Goal: Transaction & Acquisition: Purchase product/service

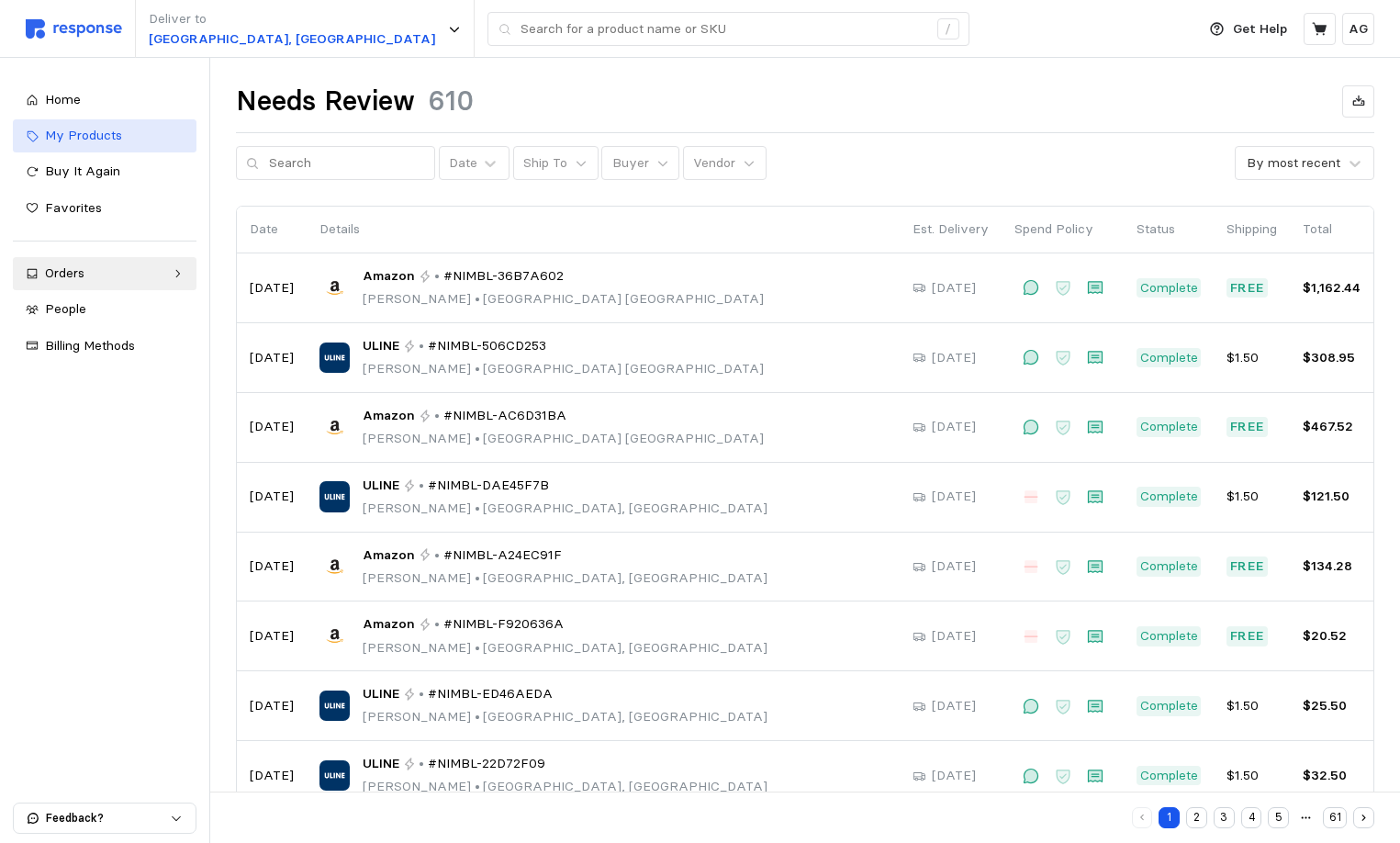
click at [92, 127] on span "My Products" at bounding box center [83, 135] width 77 height 17
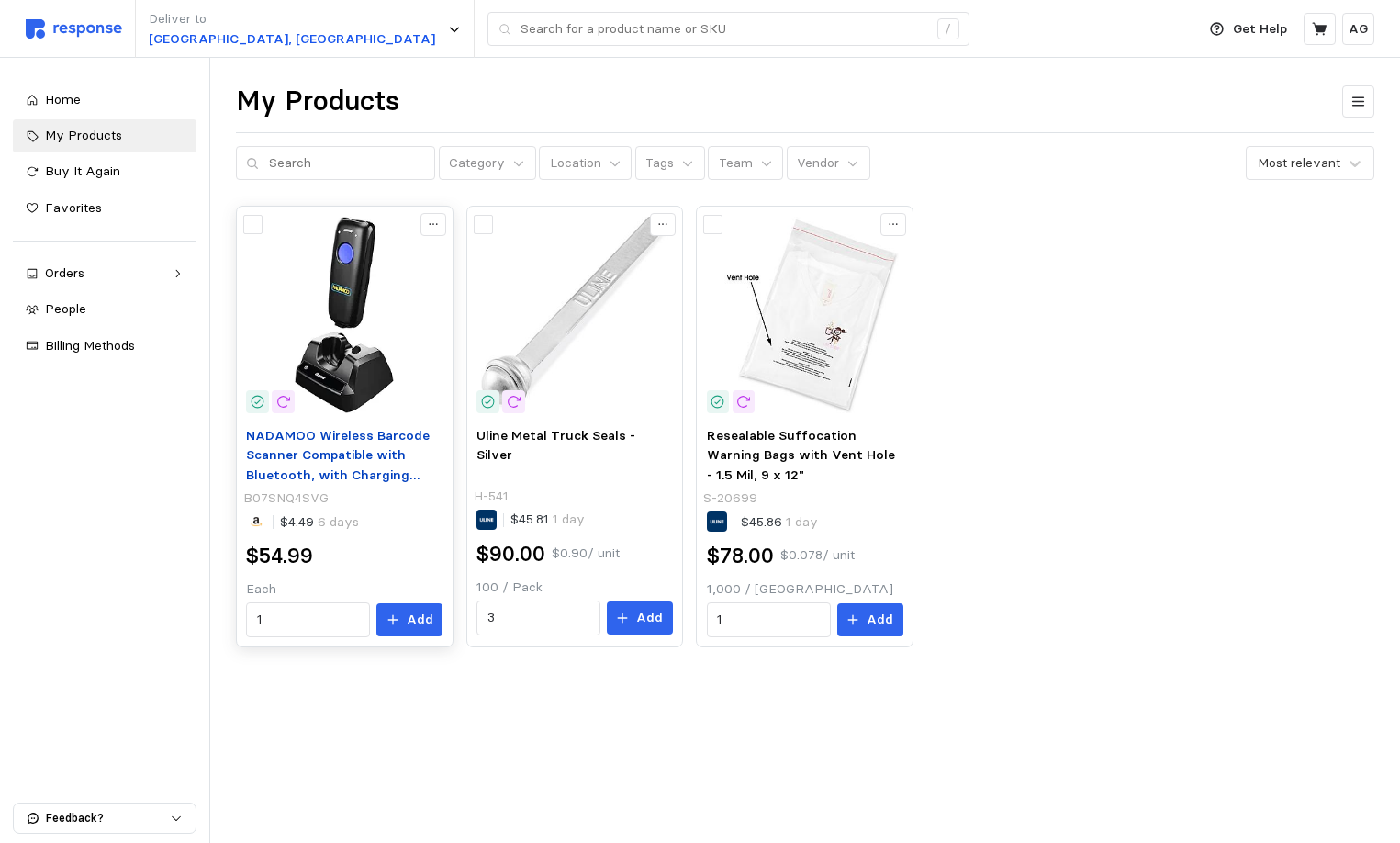
click at [352, 453] on span "NADAMOO Wireless Barcode Scanner Compatible with Bluetooth, with Charging Dock,…" at bounding box center [339, 505] width 184 height 156
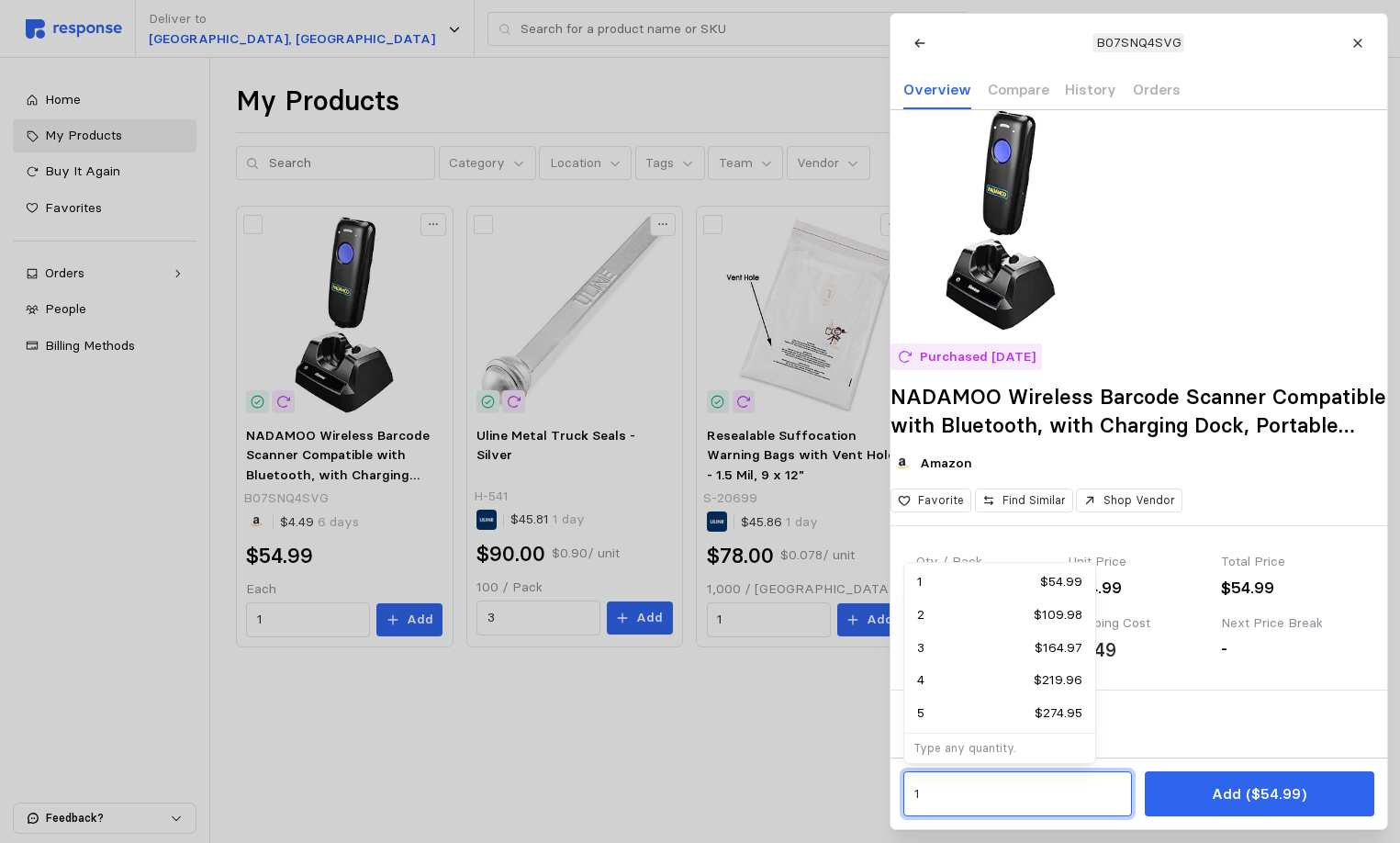
click at [1056, 798] on input "1" at bounding box center [1017, 794] width 207 height 33
click at [1057, 798] on input "1" at bounding box center [1017, 794] width 207 height 33
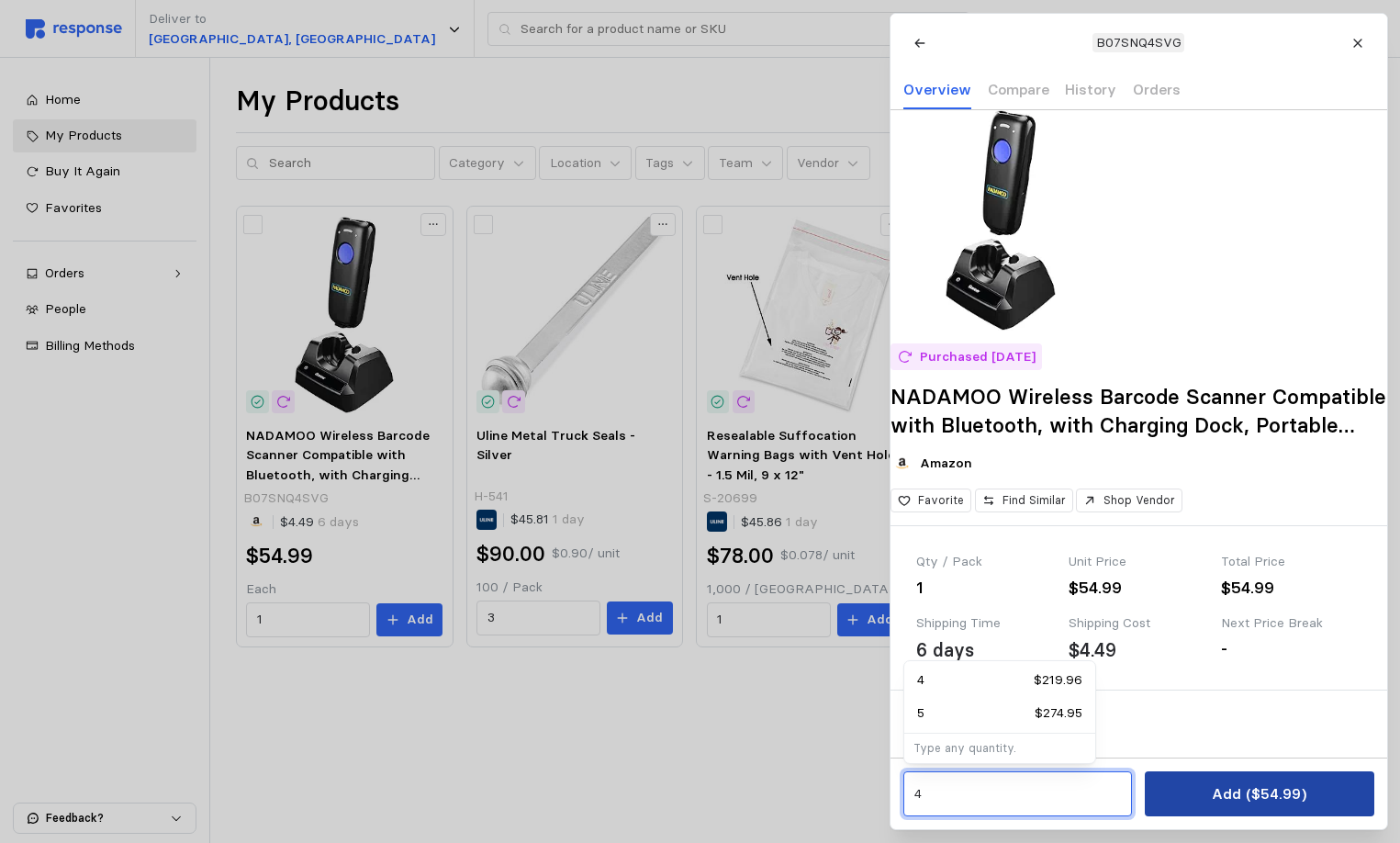
type input "4"
click at [1209, 792] on button "Add ($54.99)" at bounding box center [1260, 793] width 229 height 45
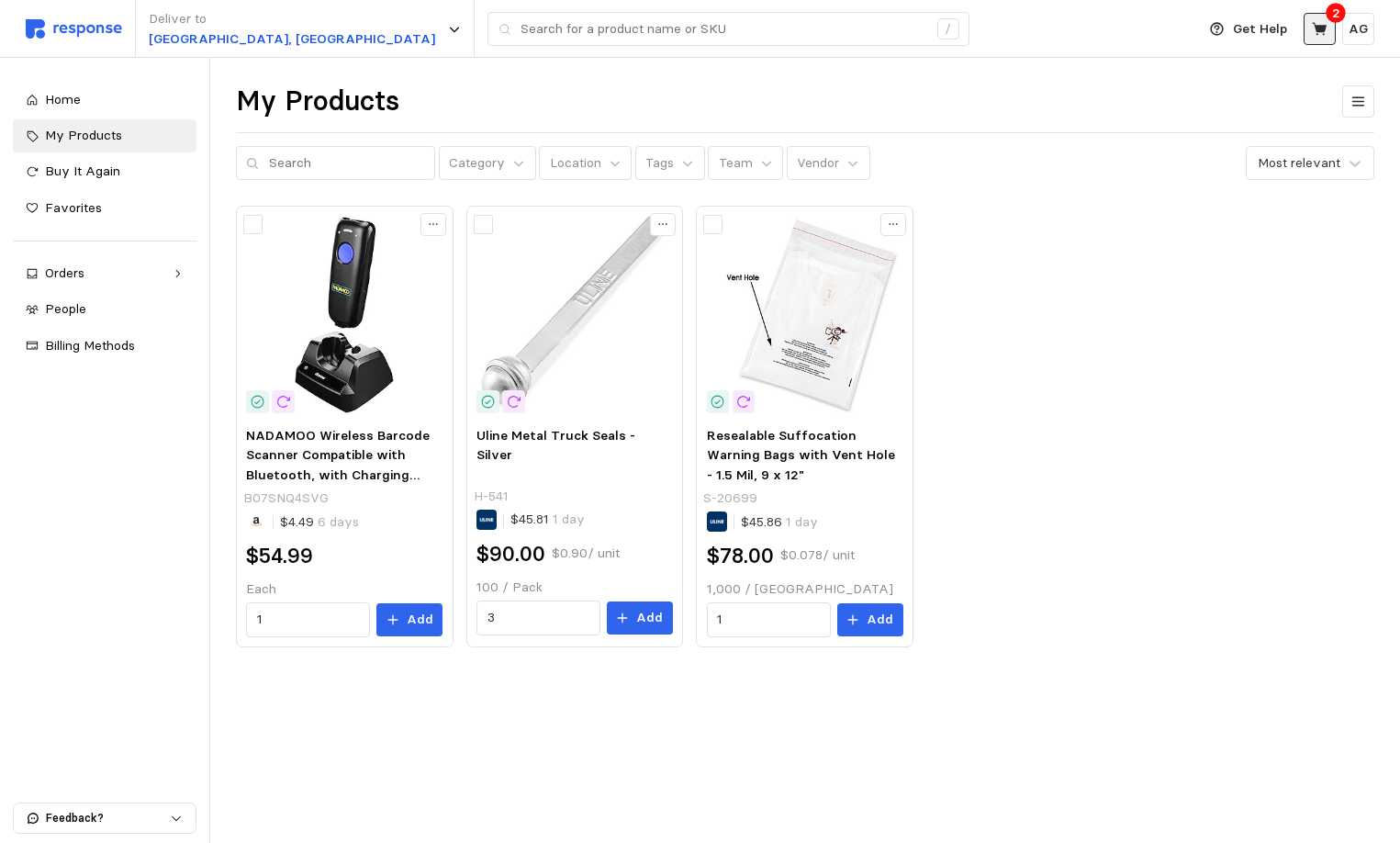
click at [1321, 27] on icon at bounding box center [1319, 28] width 15 height 13
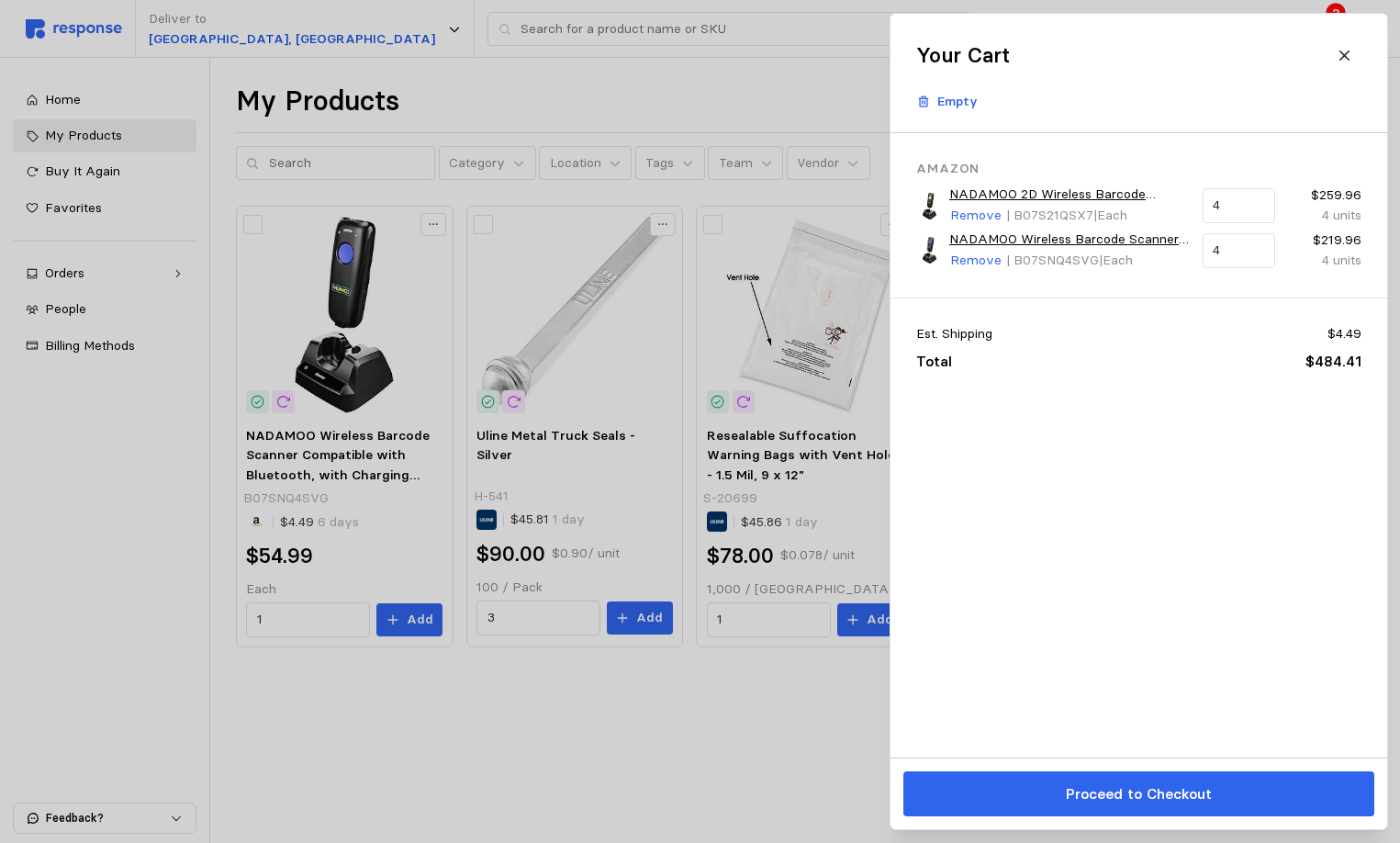
click at [1176, 797] on p "Proceed to Checkout" at bounding box center [1138, 793] width 146 height 22
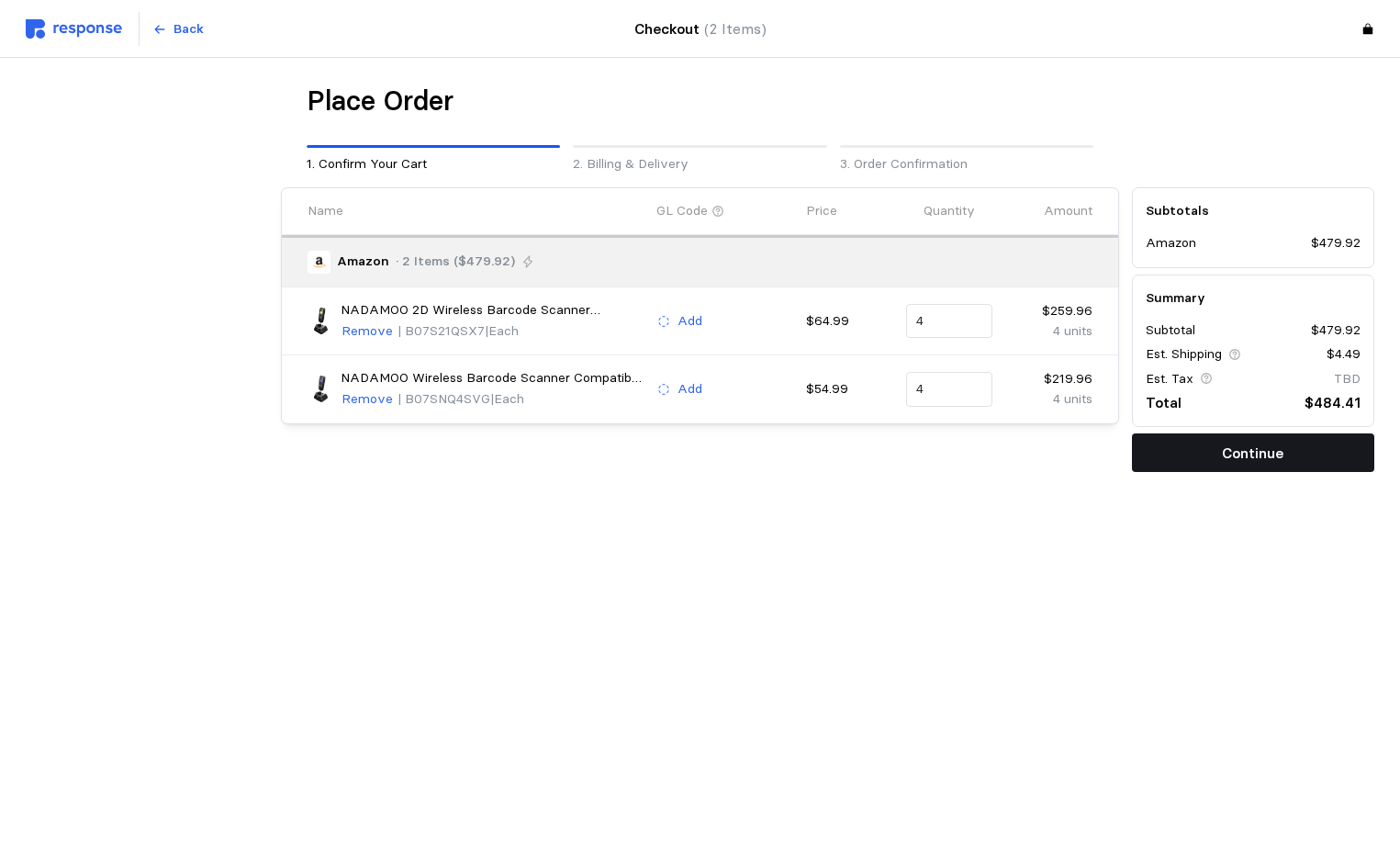
click at [1193, 444] on button "Continue" at bounding box center [1253, 452] width 243 height 38
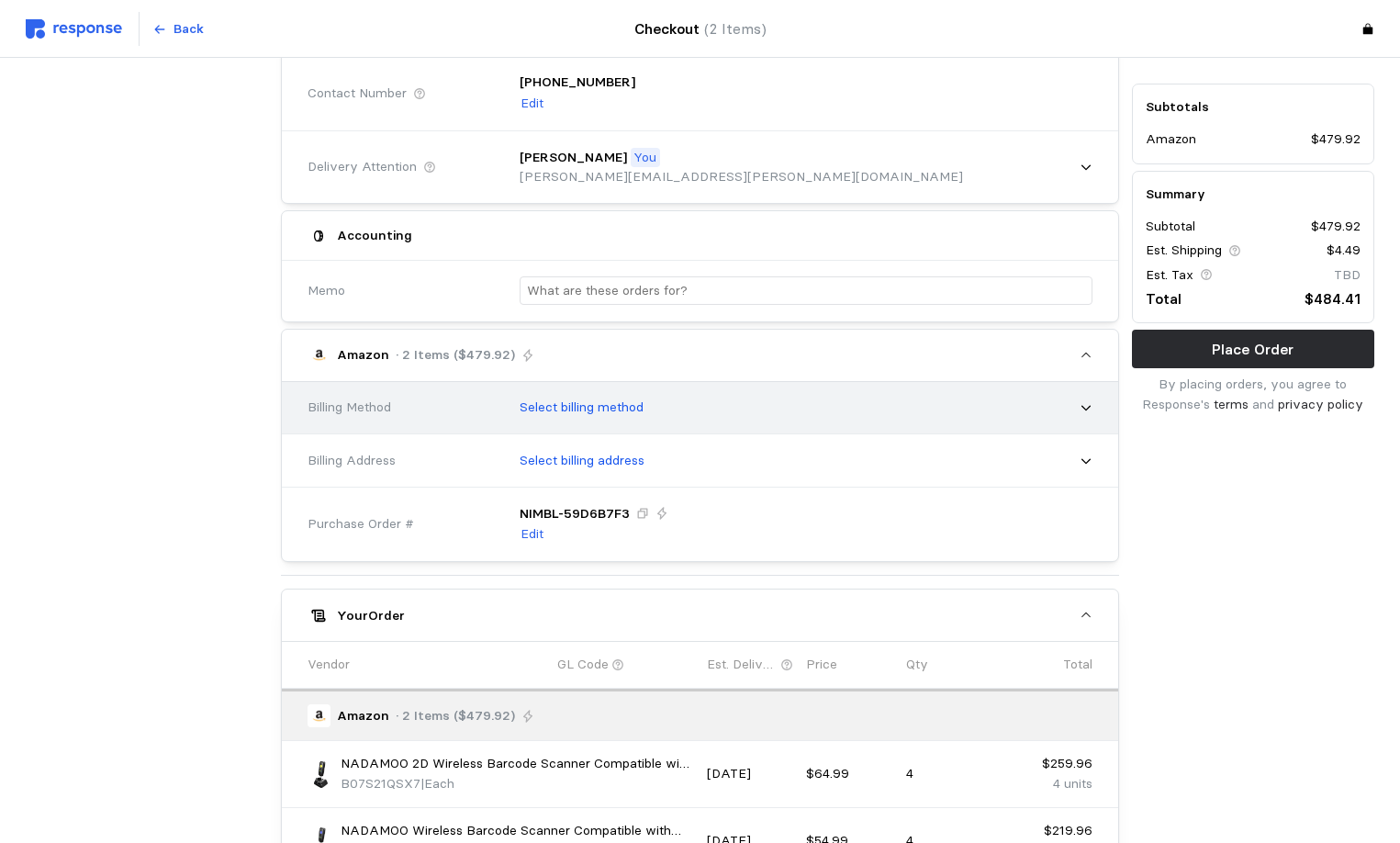
scroll to position [260, 0]
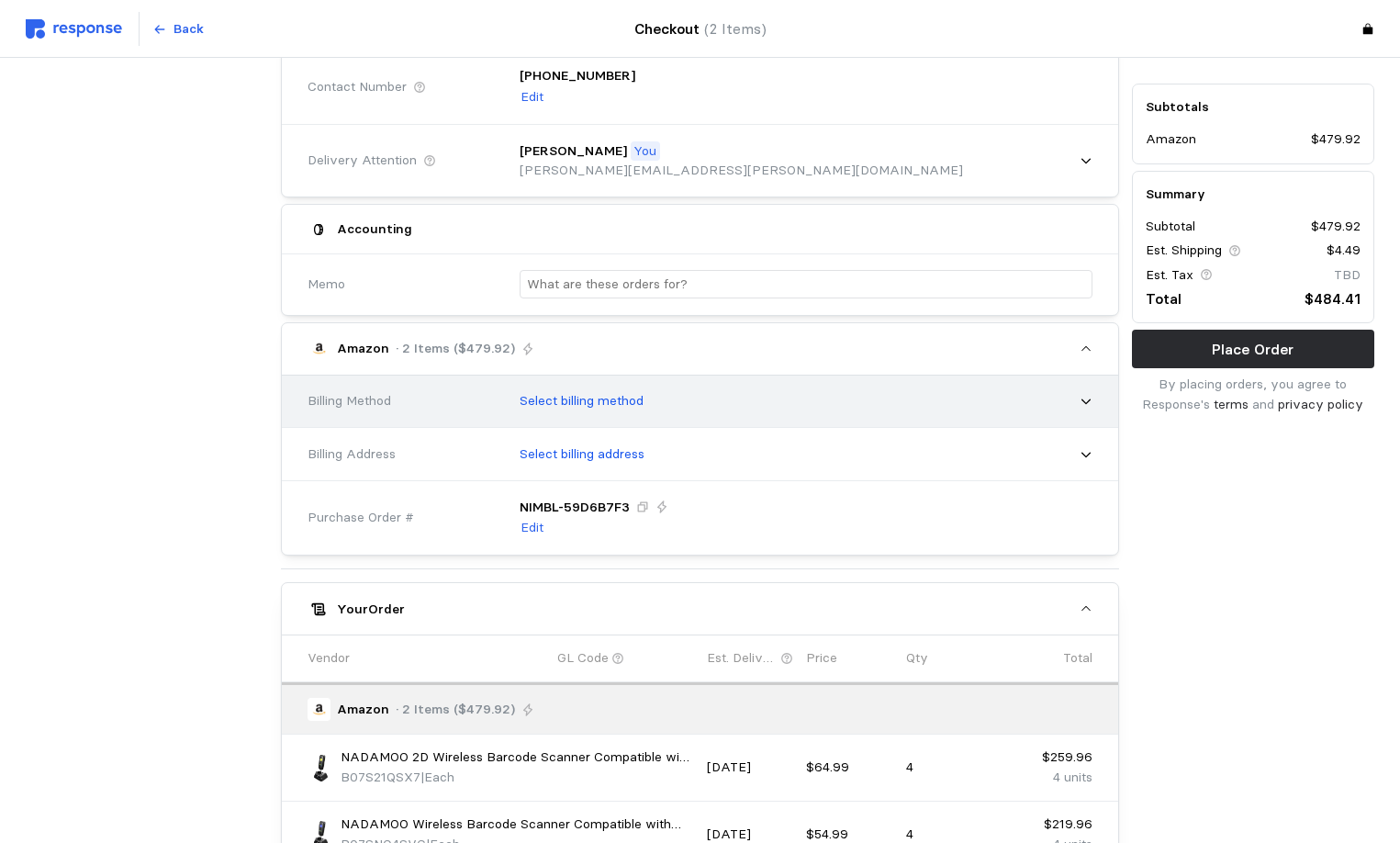
click at [630, 398] on p "Select billing method" at bounding box center [581, 401] width 124 height 21
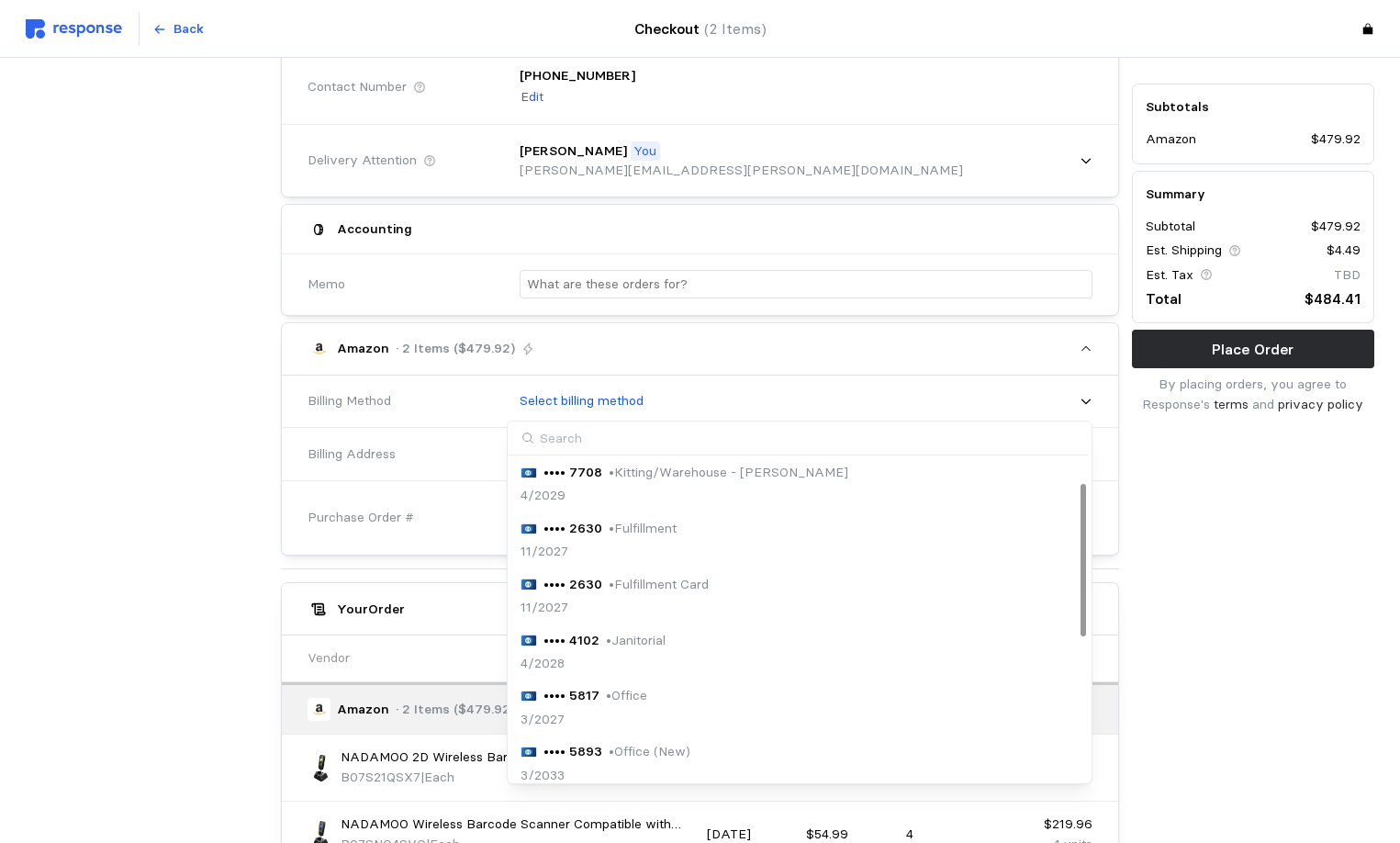
scroll to position [51, 0]
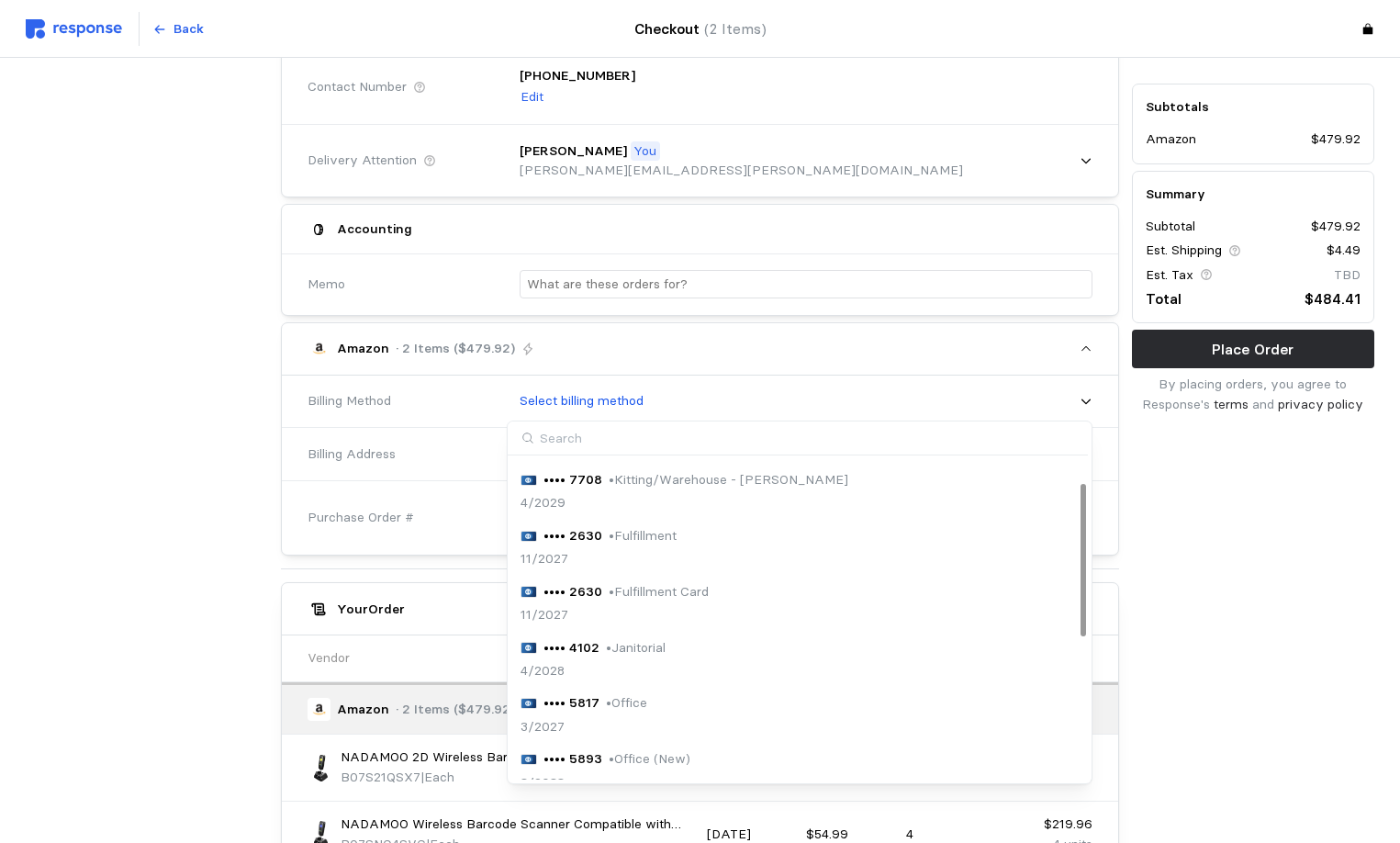
click at [654, 591] on p "• Fulfillment Card" at bounding box center [658, 592] width 100 height 21
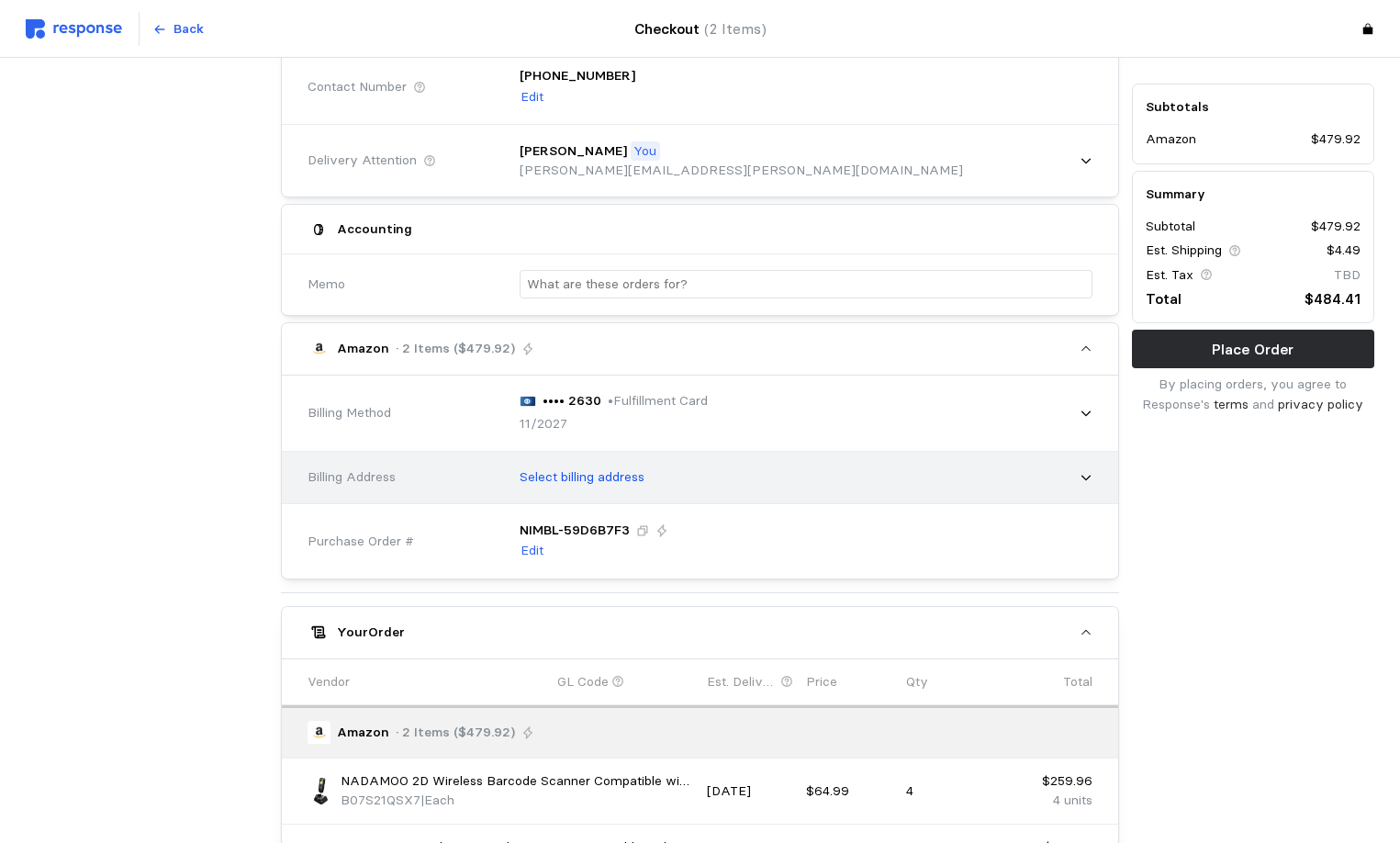
click at [607, 477] on p "Select billing address" at bounding box center [582, 477] width 125 height 21
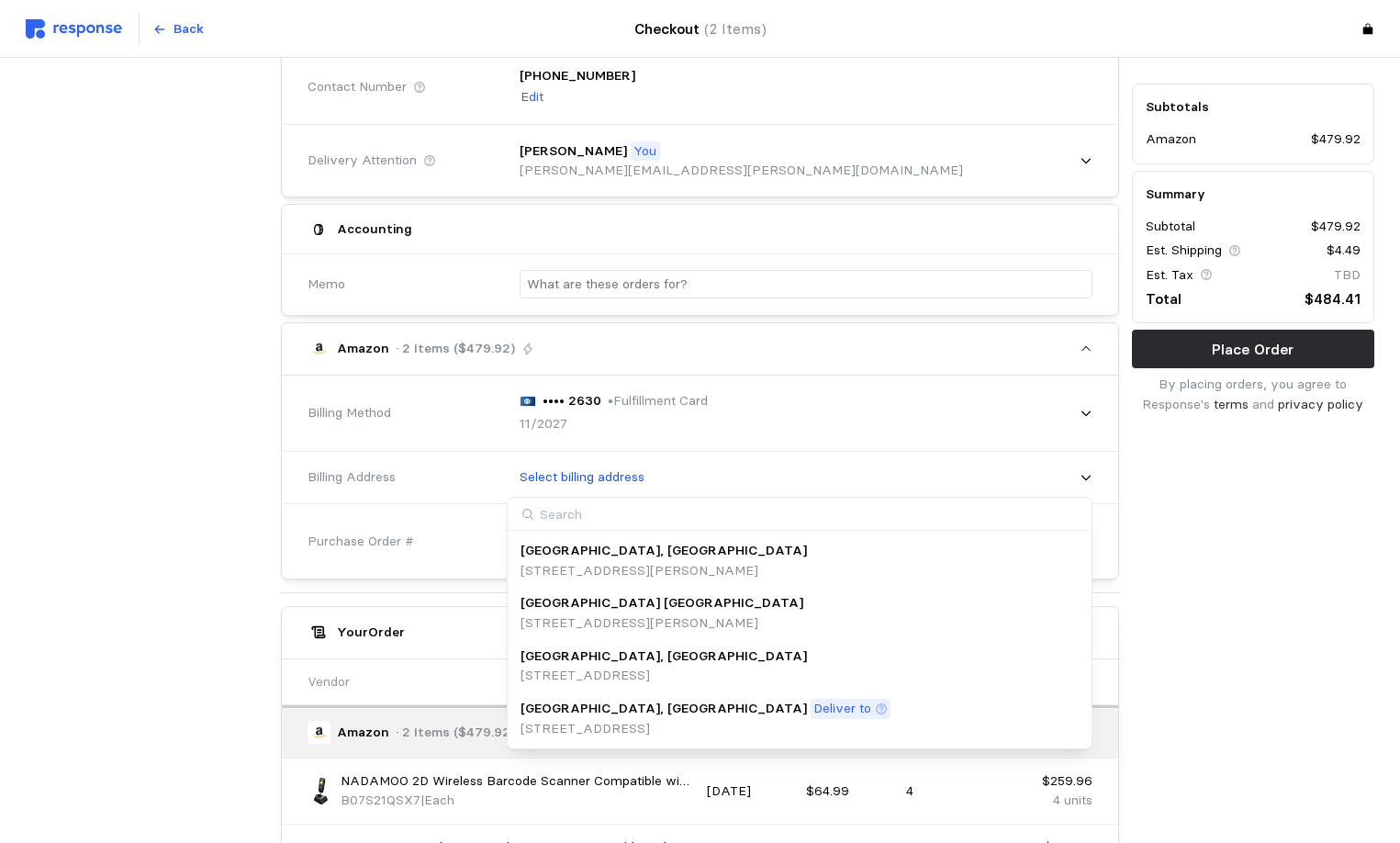
click at [585, 713] on p "[GEOGRAPHIC_DATA], [GEOGRAPHIC_DATA]" at bounding box center [663, 708] width 287 height 21
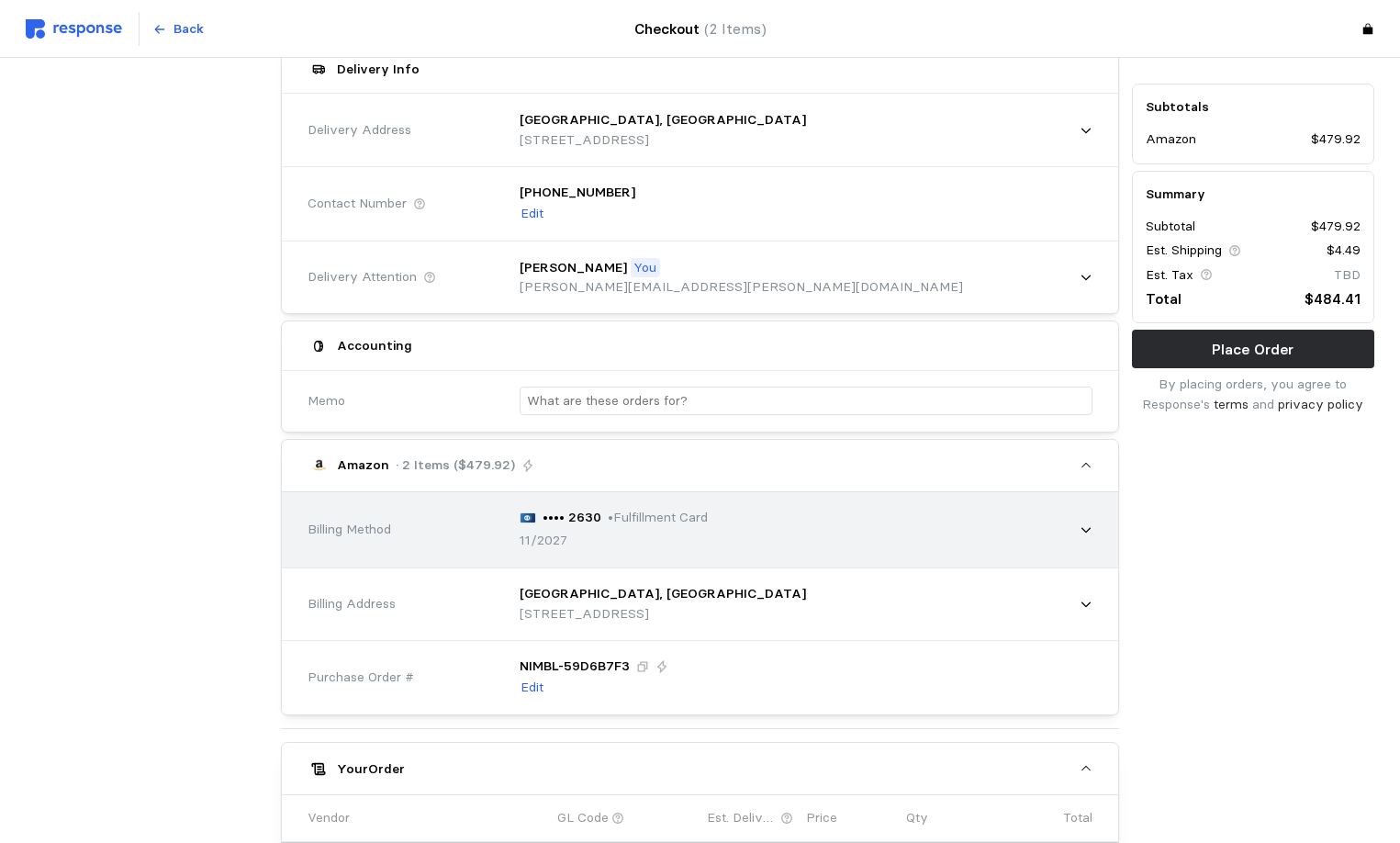
scroll to position [0, 0]
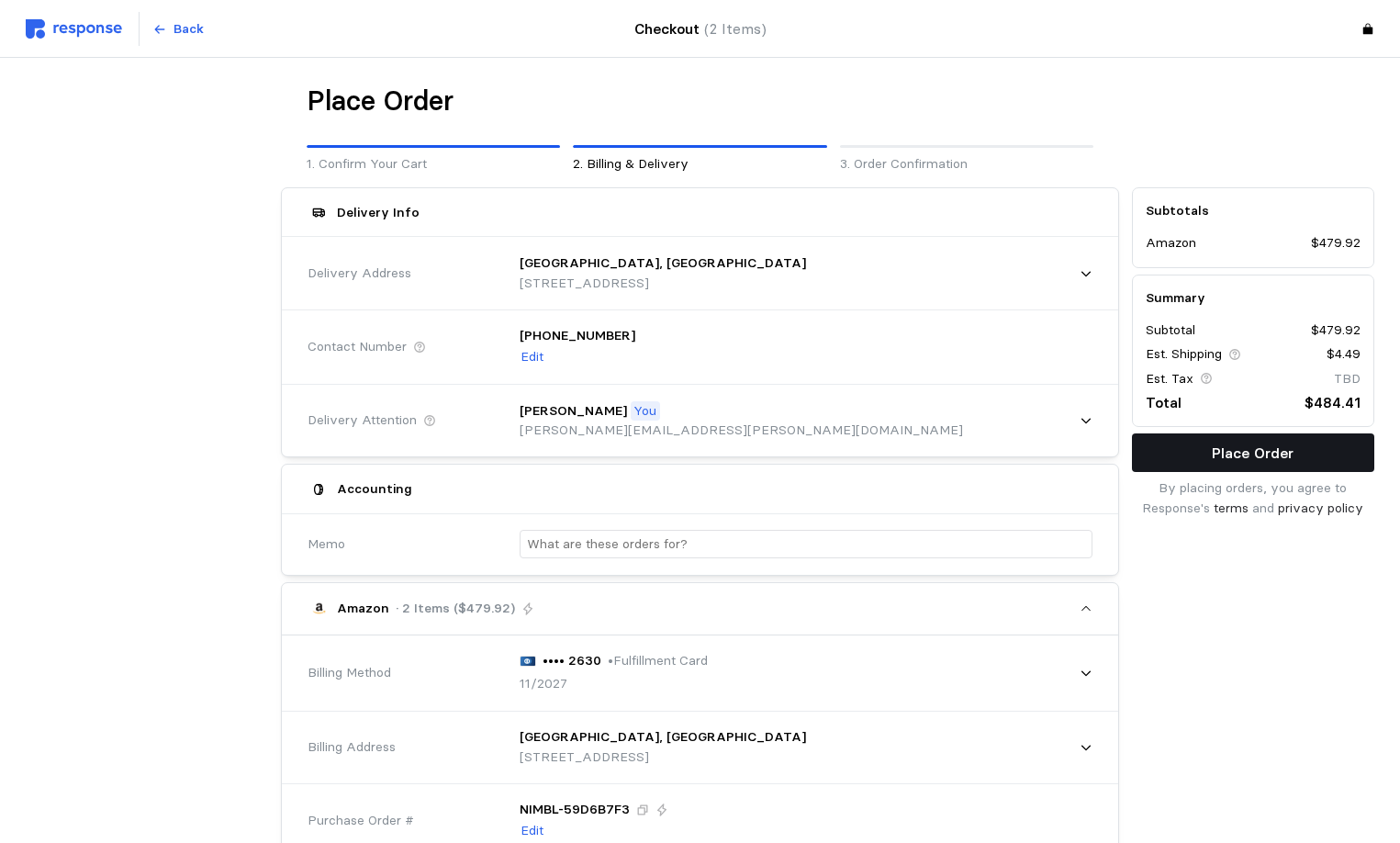
click at [1256, 457] on p "Place Order" at bounding box center [1253, 452] width 82 height 22
